Goal: Information Seeking & Learning: Learn about a topic

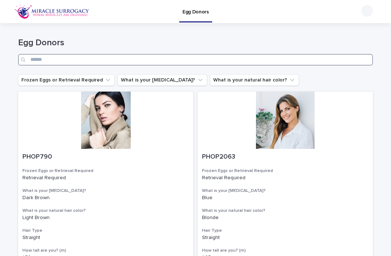
click at [240, 55] on input "Search" at bounding box center [195, 60] width 354 height 12
type input "****"
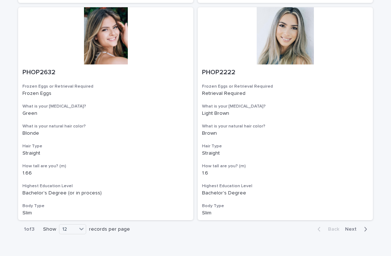
scroll to position [1170, 0]
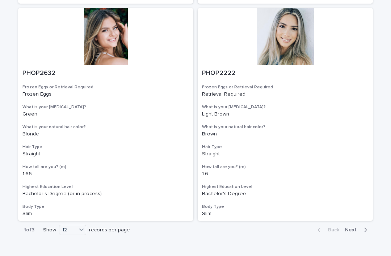
click at [80, 238] on div "36" at bounding box center [73, 240] width 26 height 9
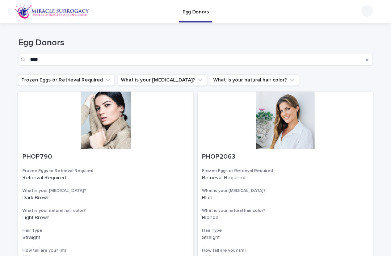
scroll to position [0, 0]
click at [367, 59] on icon "Search" at bounding box center [366, 59] width 3 height 3
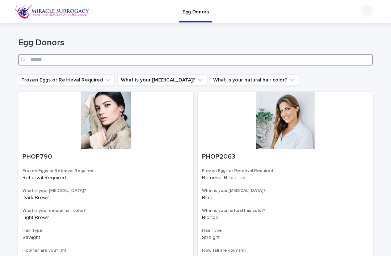
click at [298, 58] on input "Search" at bounding box center [195, 60] width 354 height 12
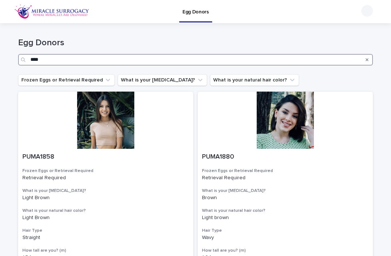
type input "****"
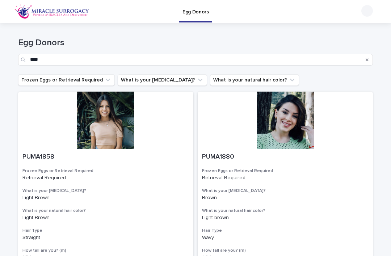
click at [357, 78] on div "Frozen Eggs or Retrieval Required What is your [MEDICAL_DATA]? What is your nat…" at bounding box center [195, 80] width 354 height 12
click at [367, 59] on icon "Search" at bounding box center [366, 60] width 3 height 4
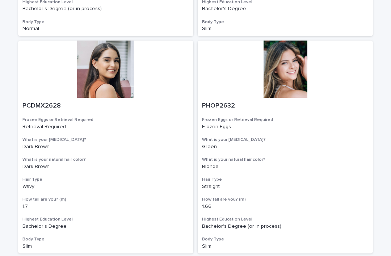
scroll to position [3744, 0]
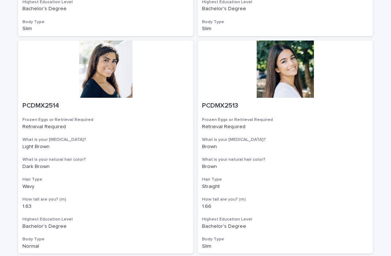
scroll to position [3744, 0]
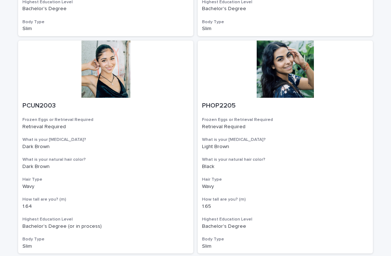
scroll to position [3744, 0]
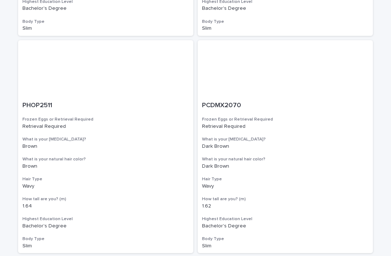
scroll to position [3744, 0]
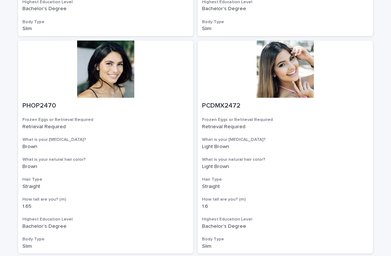
scroll to position [3744, 0]
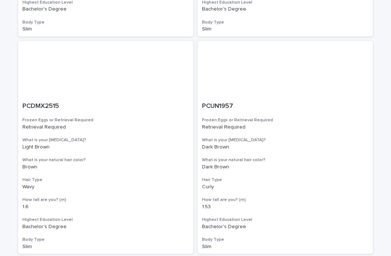
scroll to position [3744, 0]
